Goal: Transaction & Acquisition: Purchase product/service

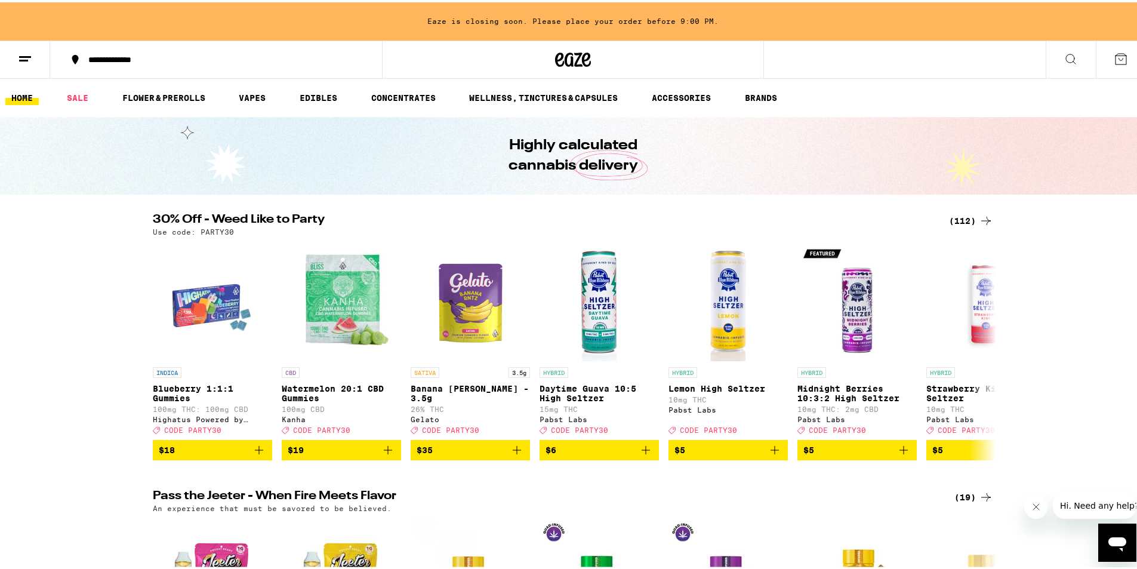
click at [972, 218] on div "(112)" at bounding box center [971, 218] width 44 height 14
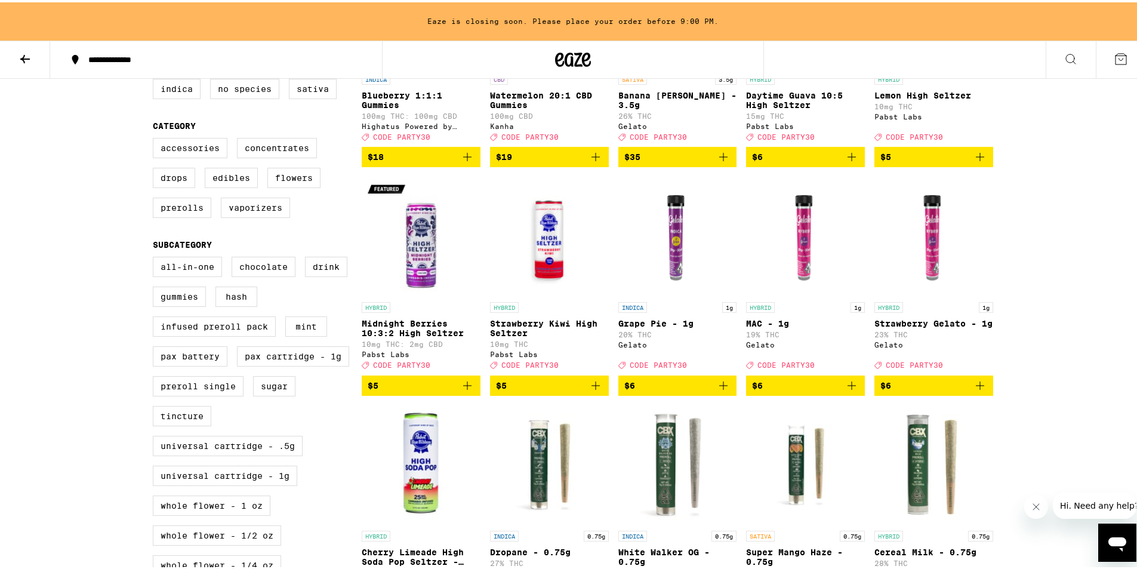
scroll to position [298, 0]
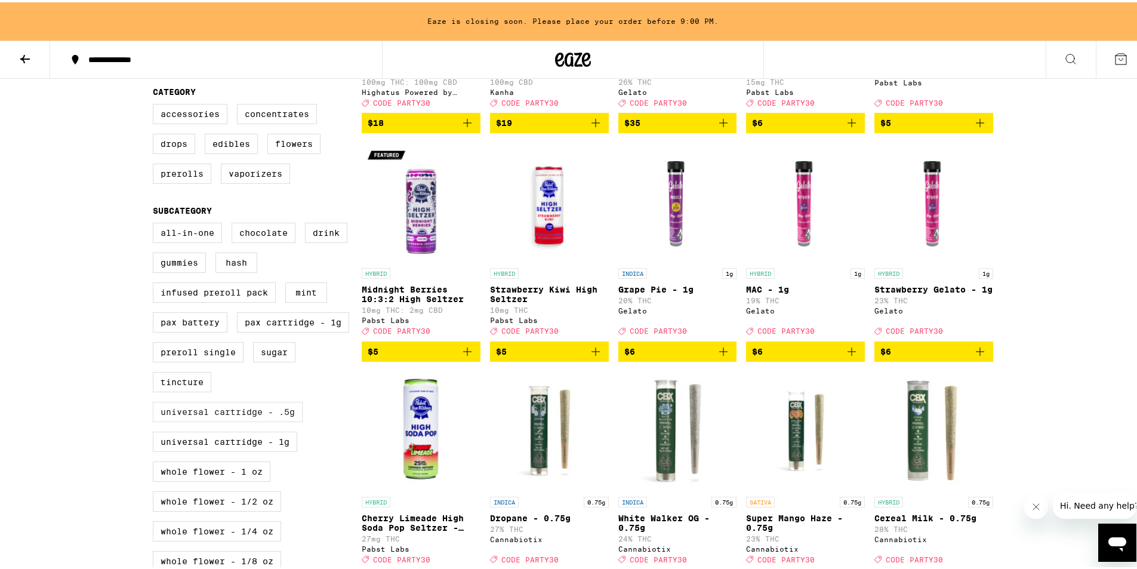
click at [258, 420] on label "Universal Cartridge - .5g" at bounding box center [228, 409] width 150 height 20
click at [156, 223] on input "Universal Cartridge - .5g" at bounding box center [155, 222] width 1 height 1
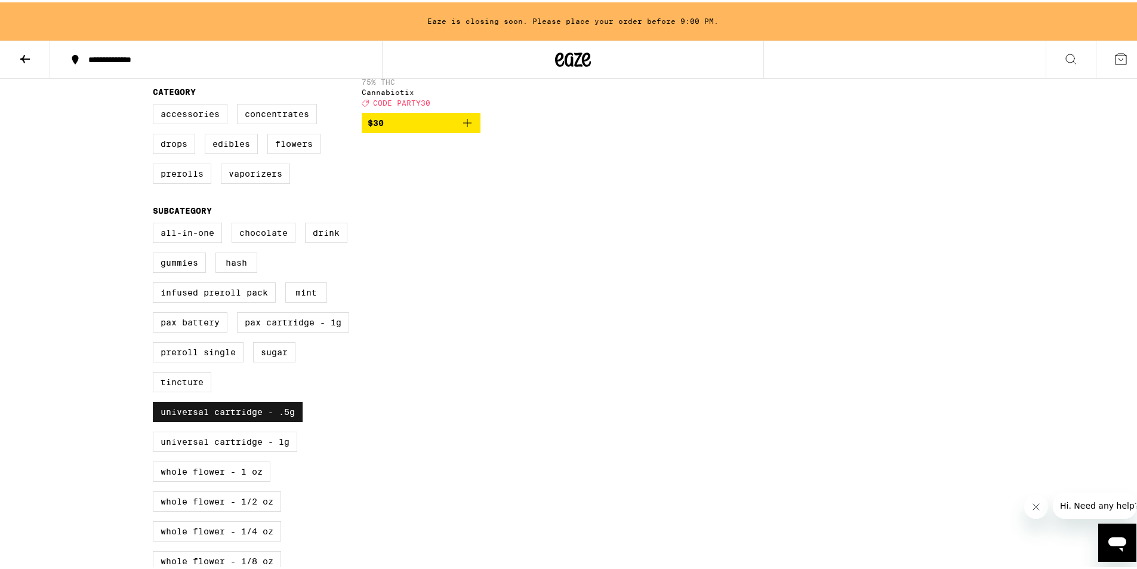
click at [258, 420] on label "Universal Cartridge - .5g" at bounding box center [228, 409] width 150 height 20
click at [156, 223] on input "Universal Cartridge - .5g" at bounding box center [155, 222] width 1 height 1
checkbox input "false"
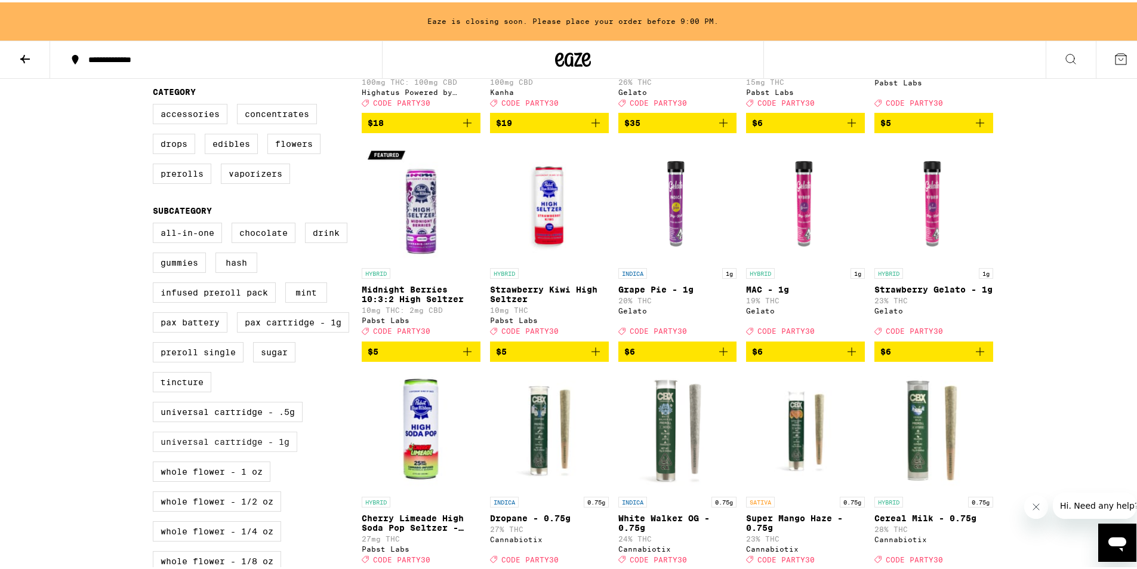
click at [256, 449] on label "Universal Cartridge - 1g" at bounding box center [225, 439] width 144 height 20
click at [156, 223] on input "Universal Cartridge - 1g" at bounding box center [155, 222] width 1 height 1
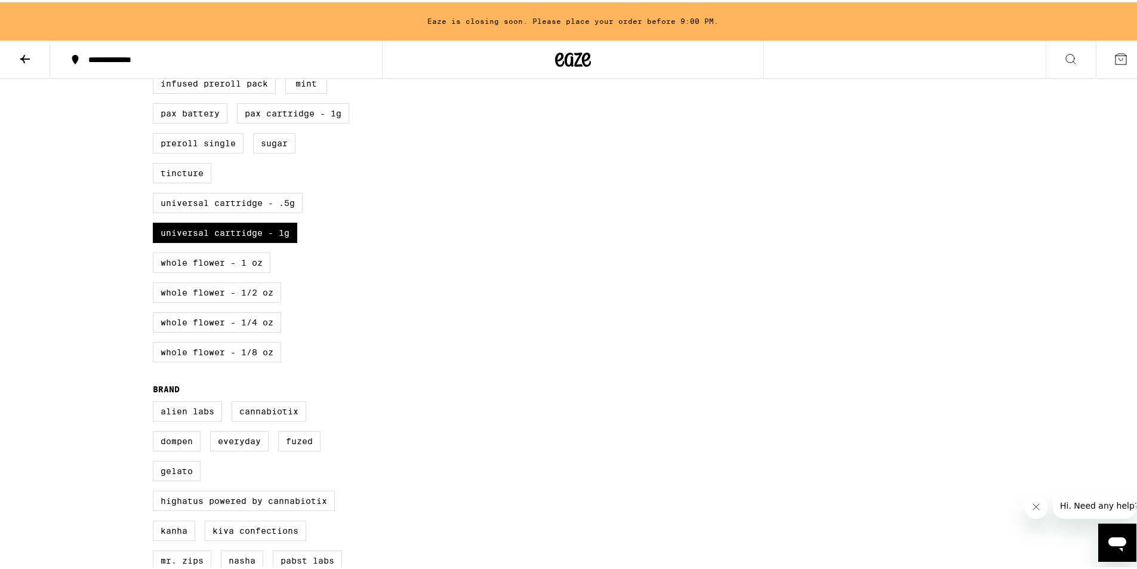
scroll to position [477, 0]
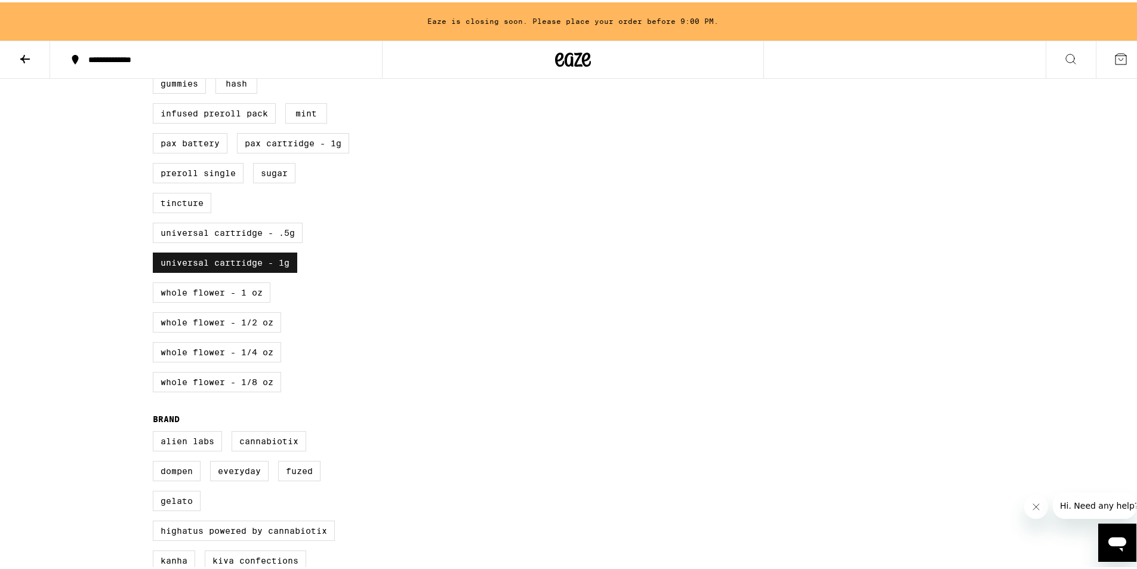
click at [240, 270] on label "Universal Cartridge - 1g" at bounding box center [225, 260] width 144 height 20
click at [156, 44] on input "Universal Cartridge - 1g" at bounding box center [155, 43] width 1 height 1
checkbox input "false"
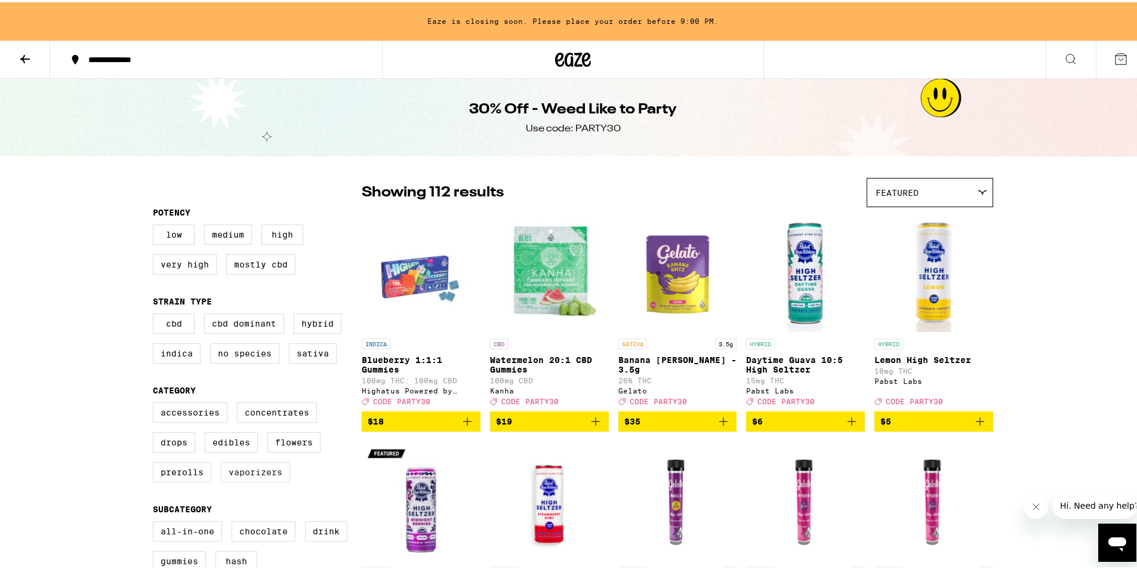
click at [248, 480] on label "Vaporizers" at bounding box center [255, 470] width 69 height 20
click at [156, 402] on input "Vaporizers" at bounding box center [155, 402] width 1 height 1
checkbox input "true"
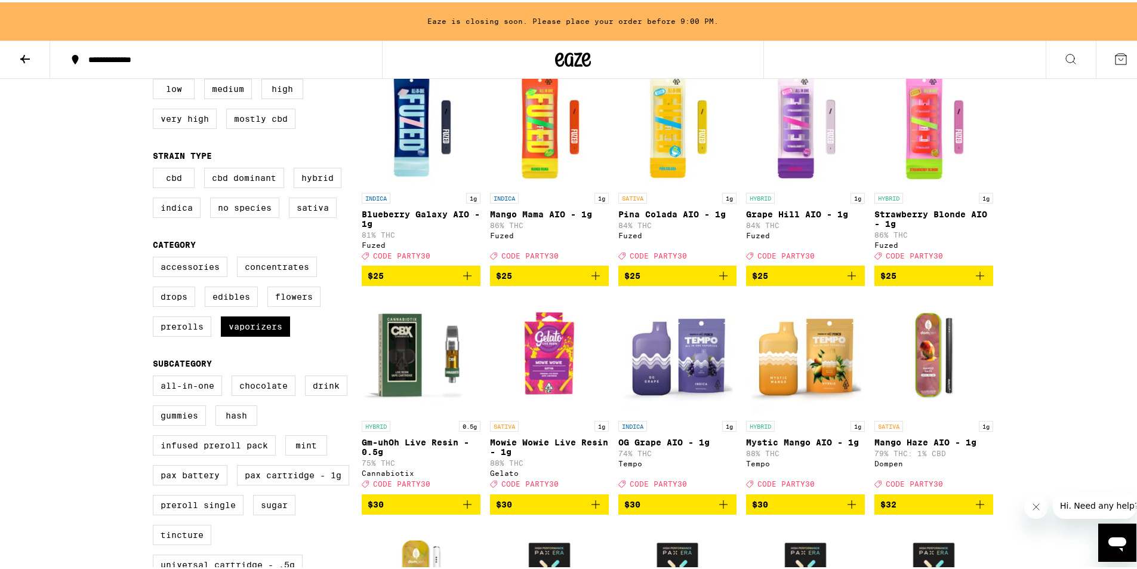
scroll to position [179, 0]
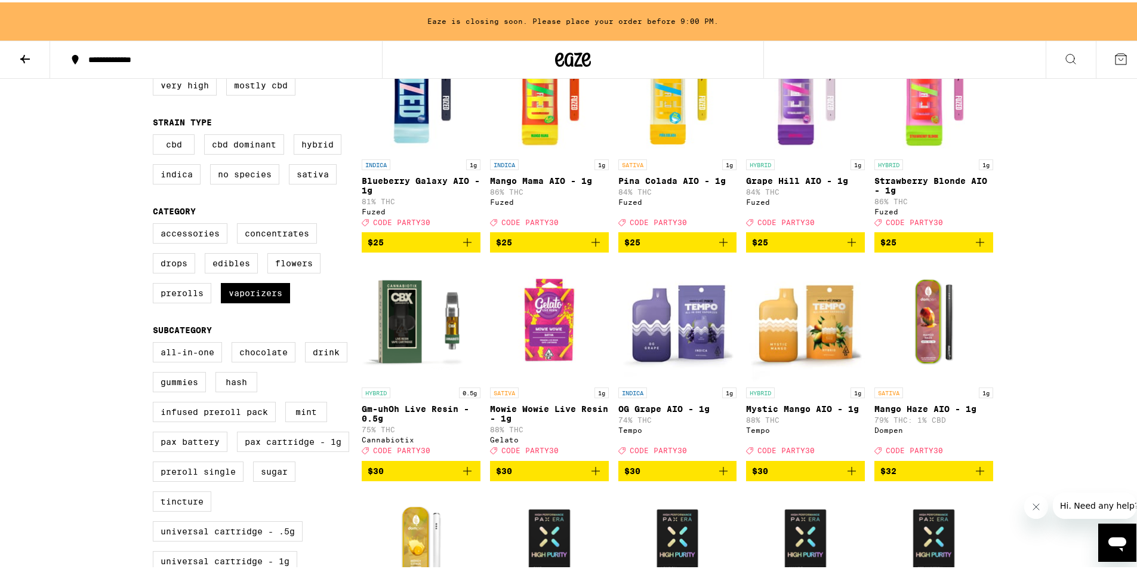
click at [554, 476] on span "$30" at bounding box center [549, 468] width 107 height 14
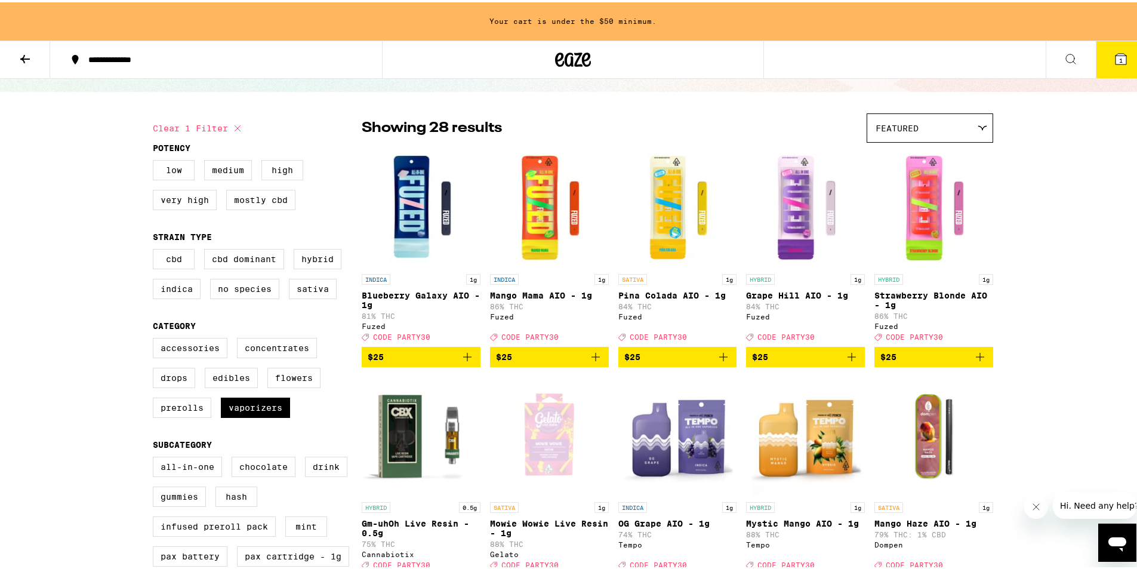
scroll to position [0, 0]
